Goal: Information Seeking & Learning: Learn about a topic

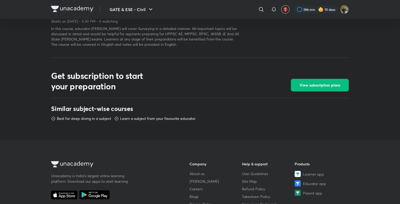
scroll to position [189, 0]
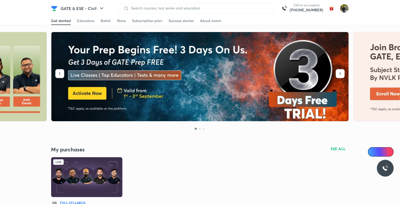
scroll to position [55, 0]
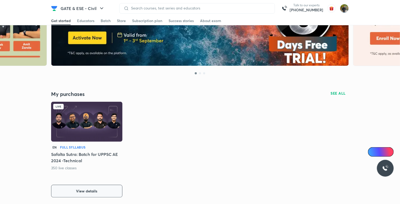
click at [98, 189] on button "View details" at bounding box center [86, 190] width 71 height 13
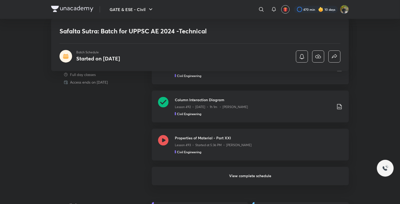
scroll to position [335, 0]
click at [256, 174] on h6 "View complete schedule" at bounding box center [250, 175] width 197 height 18
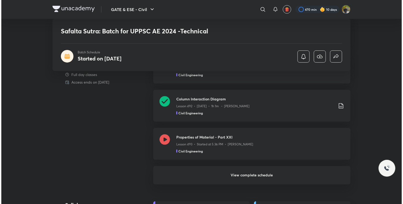
scroll to position [0, 0]
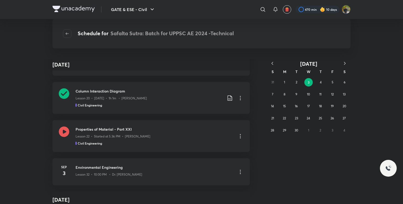
scroll to position [141, 0]
click at [177, 169] on div "Lesson 32 • 10:00 PM • Dr. [PERSON_NAME]" at bounding box center [154, 172] width 157 height 7
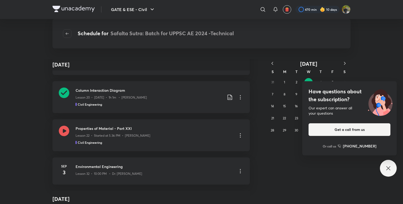
click at [393, 172] on div "Have questions about the subscription? Our expert can answer all your questions…" at bounding box center [388, 168] width 17 height 17
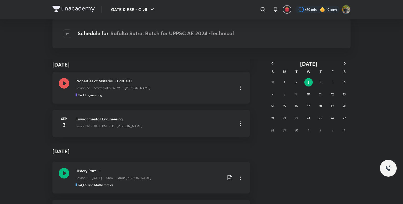
scroll to position [196, 0]
